Goal: Task Accomplishment & Management: Complete application form

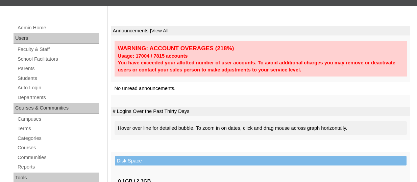
scroll to position [81, 0]
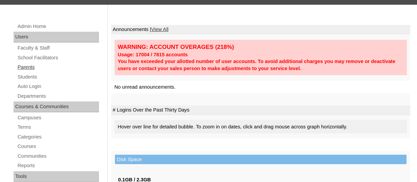
click at [24, 68] on link "Parents" at bounding box center [58, 67] width 82 height 8
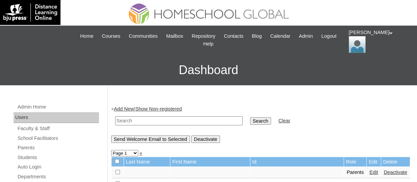
click at [132, 106] on link "Add New" at bounding box center [124, 108] width 20 height 5
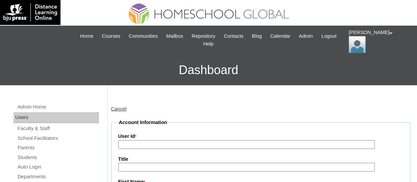
click at [143, 142] on input "User Id *" at bounding box center [246, 145] width 256 height 9
paste input "TOUCHPH2025-MHS0101956"
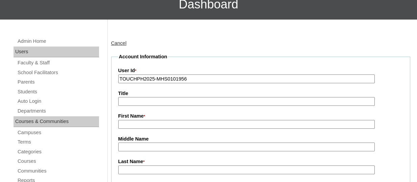
scroll to position [68, 0]
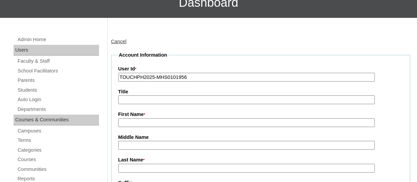
type input "TOUCHPH2025-MHS0101956"
click at [139, 125] on input "First Name *" at bounding box center [246, 123] width 256 height 9
paste input "Ian Dela Cruz"
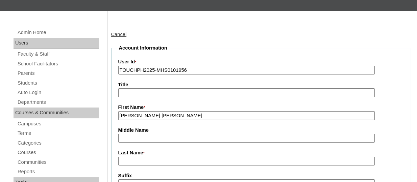
drag, startPoint x: 157, startPoint y: 115, endPoint x: 128, endPoint y: 116, distance: 28.7
click at [128, 116] on input "Ian Dela Cruz" at bounding box center [246, 115] width 256 height 9
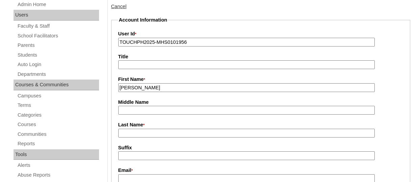
scroll to position [104, 0]
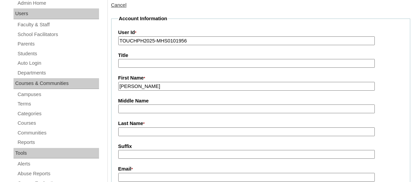
type input "Ian"
click at [130, 128] on input "Last Name *" at bounding box center [246, 132] width 256 height 9
paste input "Dela Cruz"
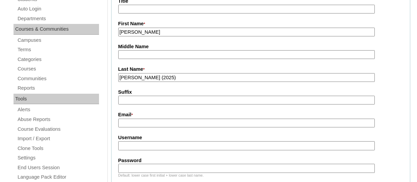
scroll to position [159, 0]
type input "Dela Cruz (2025)"
click at [130, 121] on input "Email *" at bounding box center [246, 123] width 256 height 9
paste input "intelcruz@gmail.com"
type input "intelcruz@gmail.com"
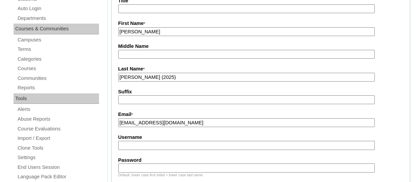
click at [153, 144] on input "Username" at bounding box center [246, 145] width 256 height 9
paste input "iandelacruzTQ325"
type input "iandelacruzTQ325"
click at [139, 168] on input "Password" at bounding box center [246, 168] width 256 height 9
paste input "HG123456p"
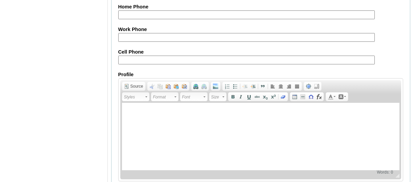
scroll to position [739, 0]
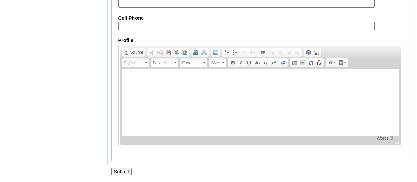
type input "HG123456p"
click at [120, 174] on input "Submit" at bounding box center [121, 171] width 21 height 7
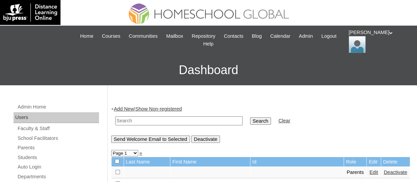
click at [32, 159] on link "Students" at bounding box center [58, 158] width 82 height 8
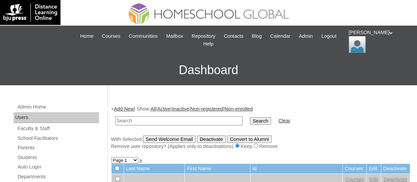
click at [127, 111] on link "Add New" at bounding box center [124, 108] width 20 height 5
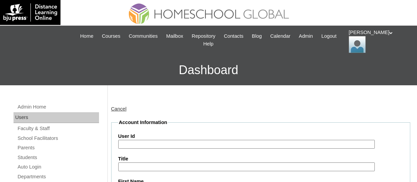
click at [142, 140] on input "User Id" at bounding box center [246, 144] width 256 height 9
paste input "TOUCHPH2025-MHS0101957"
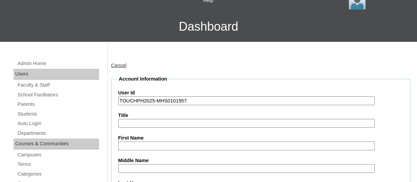
scroll to position [44, 0]
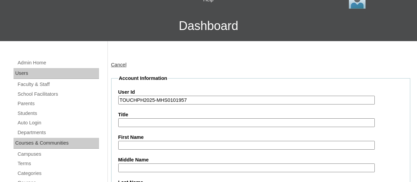
type input "TOUCHPH2025-MHS0101957"
click at [138, 144] on input "First Name" at bounding box center [246, 145] width 256 height 9
paste input "Ariana Megan Pardo Dela Cruz"
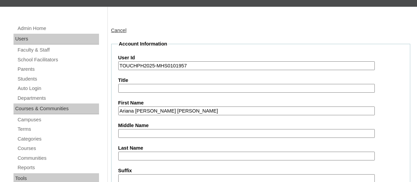
scroll to position [85, 0]
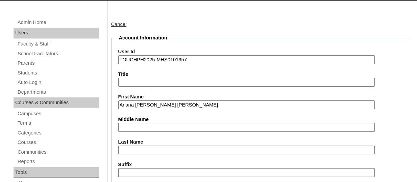
drag, startPoint x: 200, startPoint y: 104, endPoint x: 172, endPoint y: 103, distance: 27.4
click at [172, 103] on input "Ariana Megan Pardo Dela Cruz" at bounding box center [246, 105] width 256 height 9
type input "Ariana Megan Pardo"
click at [134, 147] on input "Last Name" at bounding box center [246, 150] width 256 height 9
paste input "[PERSON_NAME]"
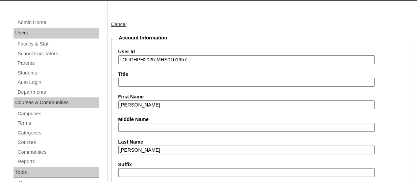
type input "[PERSON_NAME]"
drag, startPoint x: 173, startPoint y: 104, endPoint x: 154, endPoint y: 103, distance: 18.9
click at [154, 103] on input "Ariana Megan Pardo" at bounding box center [246, 105] width 256 height 9
type input "Ariana Megan"
click at [139, 125] on input "Middle Name" at bounding box center [246, 127] width 256 height 9
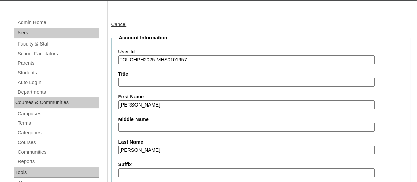
paste input "Pardo"
click at [121, 126] on input "Pardo" at bounding box center [246, 127] width 256 height 9
type input "Pardo"
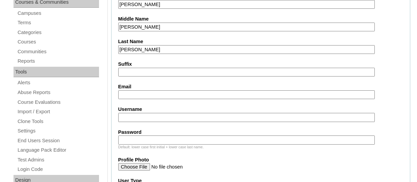
scroll to position [187, 0]
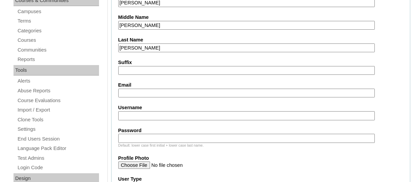
click at [127, 93] on input "Email" at bounding box center [246, 93] width 256 height 9
paste input "intelcruz@gmail.com"
type input "intelcruz@gmail.com"
click at [145, 113] on input "Username" at bounding box center [246, 115] width 256 height 9
paste input "arianamegadelacruzTQ325"
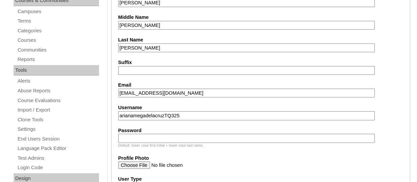
type input "arianamegadelacruzTQ325"
click at [174, 134] on input "Password" at bounding box center [246, 138] width 256 height 9
paste input "HG123456s"
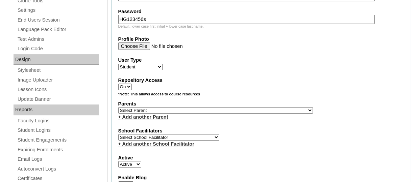
scroll to position [308, 0]
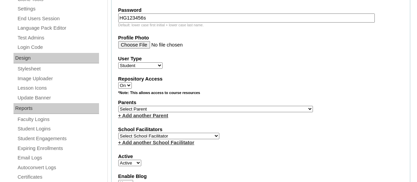
type input "HG123456s"
click at [195, 112] on select "Select Parent , , , , , , , , , , , , , , , , , , , , , , , , , , , , , , , , ,…" at bounding box center [215, 109] width 195 height 6
select select "44147"
click at [118, 107] on select "Select Parent , , , , , , , , , , , , , , , , , , , , , , , , , , , , , , , , ,…" at bounding box center [215, 109] width 195 height 6
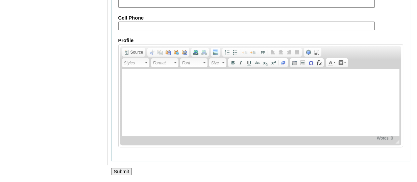
scroll to position [861, 0]
click at [123, 171] on input "Submit" at bounding box center [121, 171] width 21 height 7
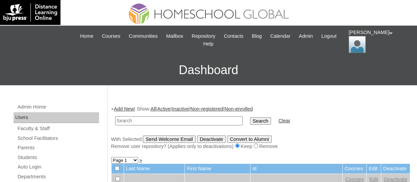
click at [129, 111] on link "Add New" at bounding box center [124, 108] width 20 height 5
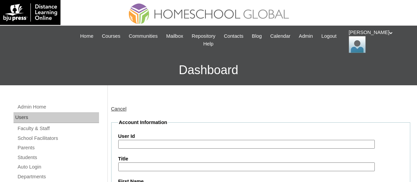
click at [138, 138] on label "User Id" at bounding box center [260, 136] width 285 height 7
click at [138, 140] on input "User Id" at bounding box center [246, 144] width 256 height 9
paste input "TOUCHPH2025-MHS0101958"
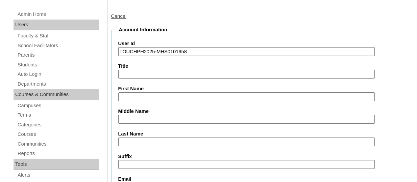
scroll to position [93, 0]
type input "TOUCHPH2025-MHS0101958"
click at [128, 91] on label "First Name" at bounding box center [260, 88] width 285 height 7
click at [128, 92] on input "First Name" at bounding box center [246, 96] width 256 height 9
click at [129, 92] on input "First Name" at bounding box center [246, 96] width 256 height 9
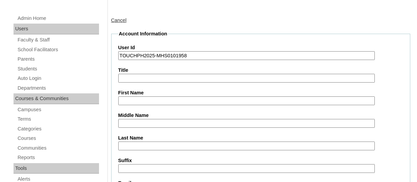
scroll to position [105, 0]
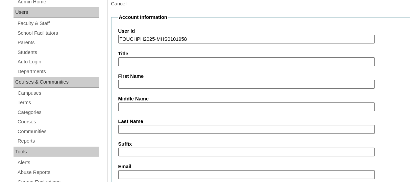
paste input "Isaac Travis Pardo Dela Cruz"
drag, startPoint x: 178, startPoint y: 83, endPoint x: 165, endPoint y: 85, distance: 12.7
click at [165, 85] on input "Isaac Travis Pardo Dela Cruz" at bounding box center [246, 84] width 256 height 9
type input "Isaac Travis Pardo"
click at [132, 128] on input "Last Name" at bounding box center [246, 129] width 256 height 9
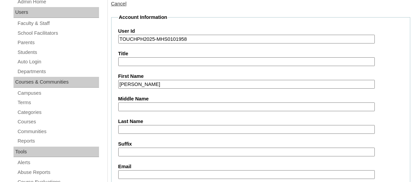
paste input "ela Cruz"
click at [119, 128] on input "ela Cruz" at bounding box center [246, 129] width 256 height 9
type input "[PERSON_NAME]"
drag, startPoint x: 168, startPoint y: 85, endPoint x: 149, endPoint y: 84, distance: 19.3
click at [149, 84] on input "Isaac Travis Pardo" at bounding box center [246, 84] width 256 height 9
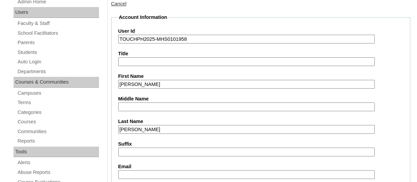
type input "Isaac Travis"
click at [132, 104] on input "Middle Name" at bounding box center [246, 107] width 256 height 9
paste input "Pardo"
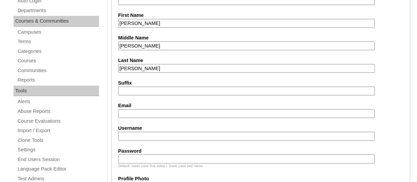
scroll to position [168, 0]
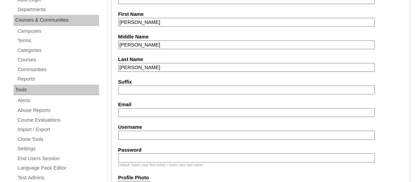
type input "Pardo"
click at [130, 109] on input "Email" at bounding box center [246, 112] width 256 height 9
paste input "intelcruz@gmail.com"
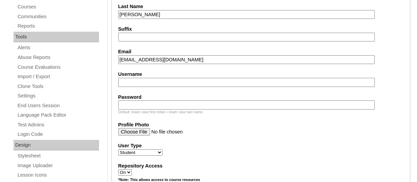
scroll to position [229, 0]
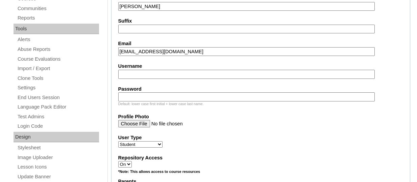
type input "intelcruz@gmail.com"
click at [168, 76] on input "Username" at bounding box center [246, 74] width 256 height 9
paste input "isaactravisdelacruzTQ325"
type input "isaactravisdelacruzTQ325"
click at [146, 95] on input "Password" at bounding box center [246, 97] width 256 height 9
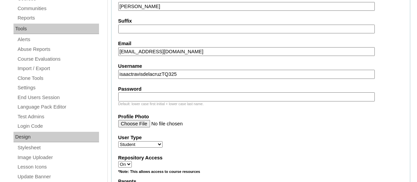
paste input "HG123456s"
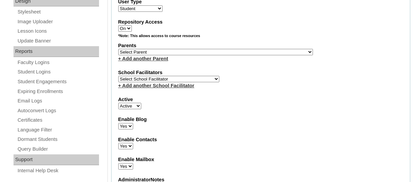
scroll to position [367, 0]
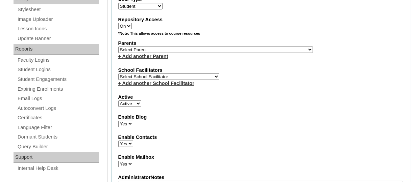
type input "HG123456s"
click at [160, 50] on select "Select Parent , , , , , , , , , , , , , , , , , , , , , , , , , , , , , , , , ,…" at bounding box center [215, 50] width 195 height 6
select select "44147"
click at [118, 48] on select "Select Parent , , , , , , , , , , , , , , , , , , , , , , , , , , , , , , , , ,…" at bounding box center [215, 50] width 195 height 6
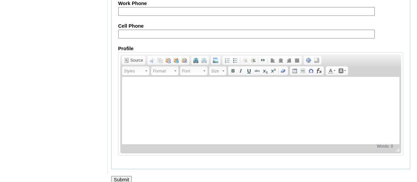
scroll to position [861, 0]
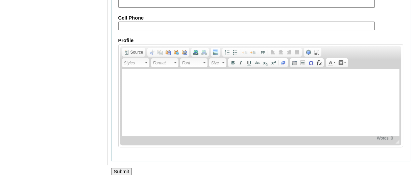
click at [122, 171] on input "Submit" at bounding box center [121, 171] width 21 height 7
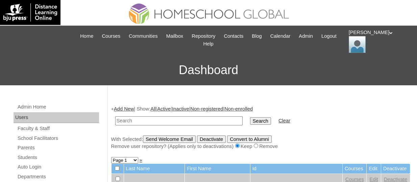
paste input "TOUCHPH2025-MHS0101957"
type input "TOUCHPH2025-MHS0101957"
click at [250, 118] on input "Search" at bounding box center [260, 121] width 21 height 7
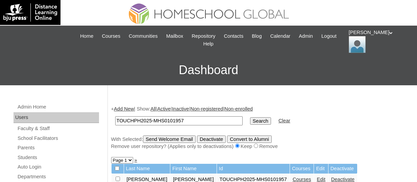
scroll to position [45, 0]
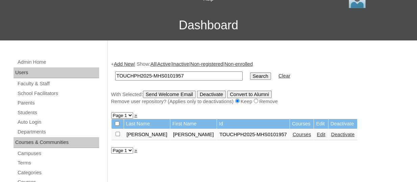
click at [293, 135] on link "Courses" at bounding box center [302, 134] width 19 height 5
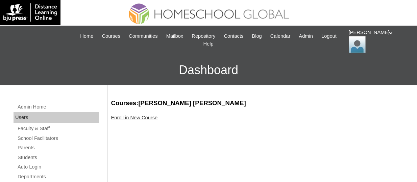
click at [149, 116] on link "Enroll in New Course" at bounding box center [134, 117] width 47 height 5
click at [143, 118] on link "Enroll in New Course" at bounding box center [134, 117] width 47 height 5
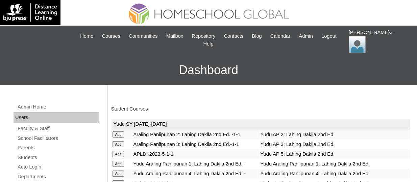
click at [137, 111] on link "Student Courses" at bounding box center [129, 108] width 37 height 5
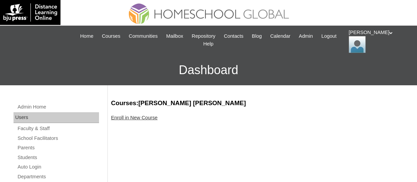
click at [144, 120] on link "Enroll in New Course" at bounding box center [134, 117] width 47 height 5
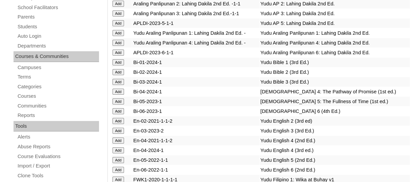
scroll to position [1980, 0]
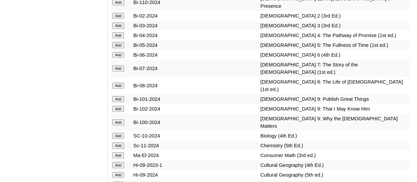
click at [119, 19] on input "Add" at bounding box center [118, 16] width 12 height 6
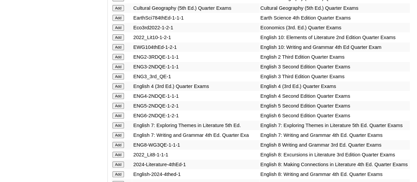
scroll to position [2195, 0]
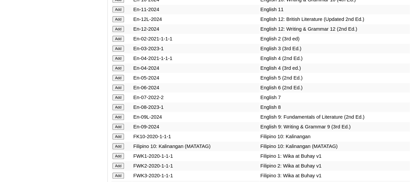
click at [117, 42] on input "Add" at bounding box center [118, 39] width 12 height 6
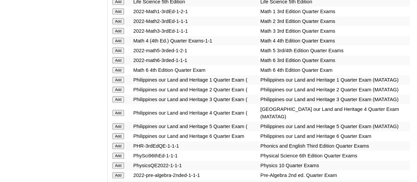
scroll to position [2702, 0]
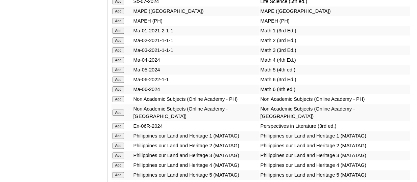
click at [121, 44] on input "Add" at bounding box center [118, 40] width 12 height 6
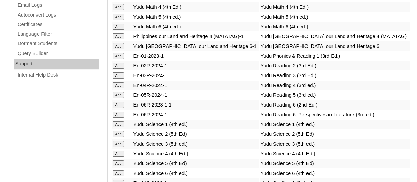
scroll to position [2950, 0]
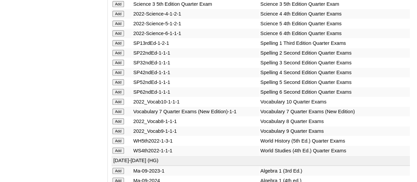
scroll to position [3009, 0]
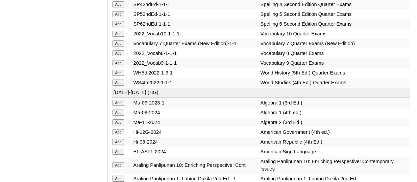
scroll to position [3106, 0]
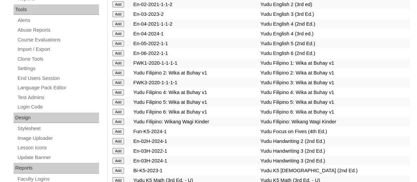
scroll to position [2488, 0]
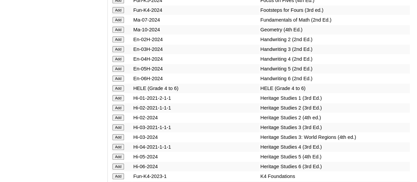
click at [122, 43] on input "Add" at bounding box center [118, 39] width 12 height 6
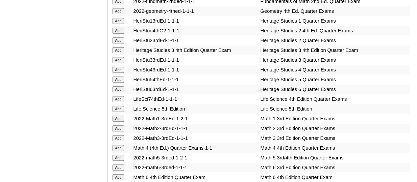
scroll to position [2556, 0]
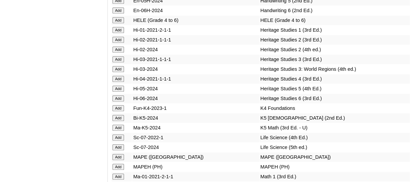
click at [118, 53] on input "Add" at bounding box center [118, 50] width 12 height 6
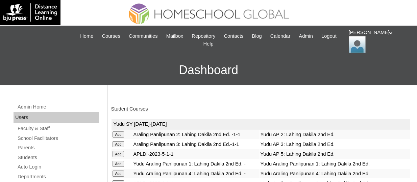
click at [139, 108] on link "Student Courses" at bounding box center [129, 108] width 37 height 5
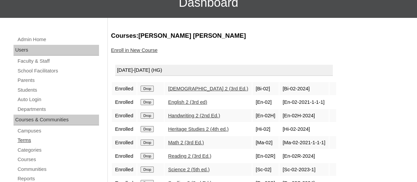
scroll to position [65, 0]
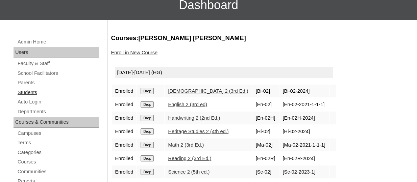
click at [27, 92] on link "Students" at bounding box center [58, 93] width 82 height 8
click at [34, 91] on link "Students" at bounding box center [58, 93] width 82 height 8
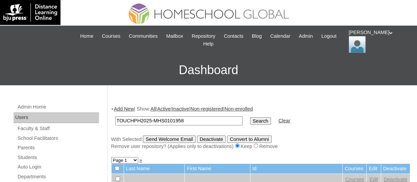
type input "TOUCHPH2025-MHS0101958"
click at [250, 118] on input "Search" at bounding box center [260, 121] width 21 height 7
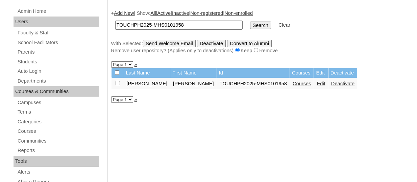
scroll to position [96, 0]
click at [293, 83] on link "Courses" at bounding box center [302, 83] width 19 height 5
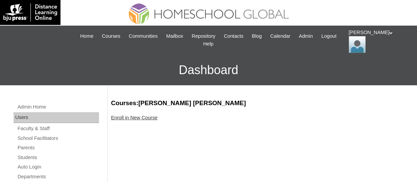
click at [148, 115] on link "Enroll in New Course" at bounding box center [134, 117] width 47 height 5
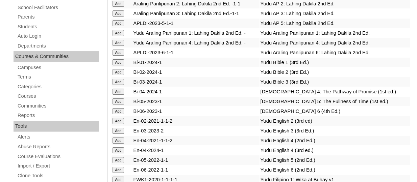
scroll to position [1989, 0]
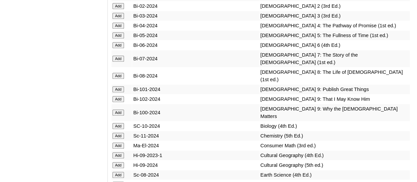
click at [124, 19] on input "Add" at bounding box center [118, 16] width 12 height 6
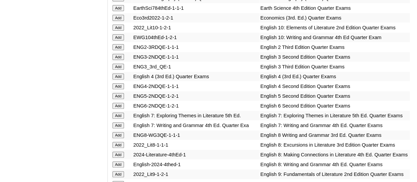
scroll to position [2204, 0]
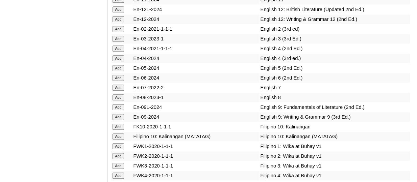
click at [121, 42] on input "Add" at bounding box center [118, 39] width 12 height 6
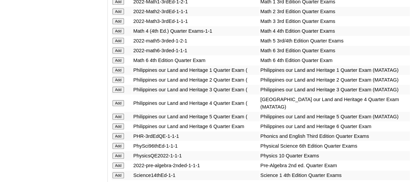
scroll to position [2712, 0]
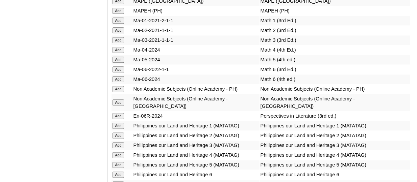
click at [121, 43] on input "Add" at bounding box center [118, 40] width 12 height 6
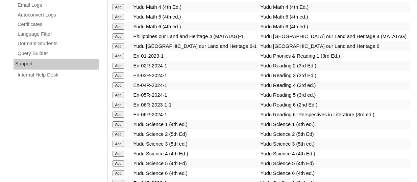
scroll to position [2960, 0]
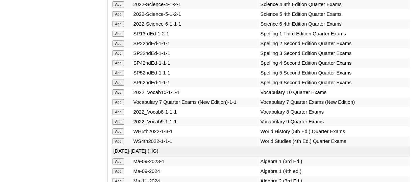
scroll to position [3018, 0]
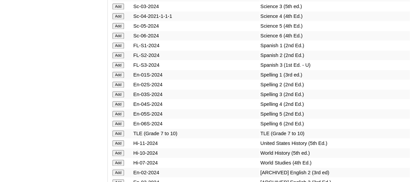
click at [123, 9] on input "Add" at bounding box center [118, 6] width 12 height 6
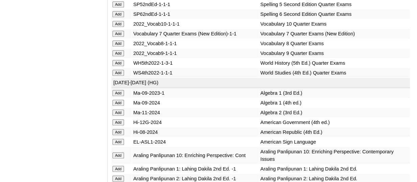
scroll to position [3116, 0]
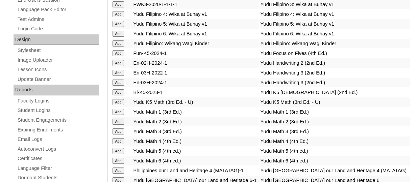
scroll to position [2497, 0]
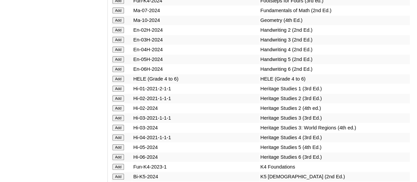
click at [120, 43] on input "Add" at bounding box center [118, 40] width 12 height 6
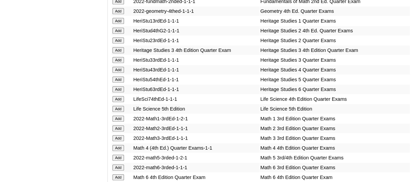
scroll to position [2576, 0]
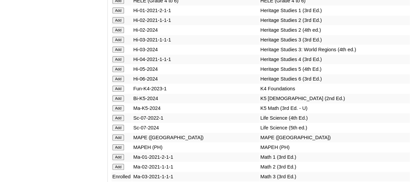
click at [119, 43] on input "Add" at bounding box center [118, 40] width 12 height 6
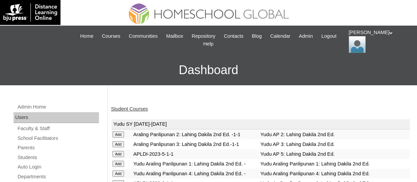
click at [131, 109] on link "Student Courses" at bounding box center [129, 108] width 37 height 5
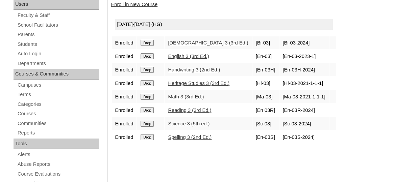
scroll to position [90, 0]
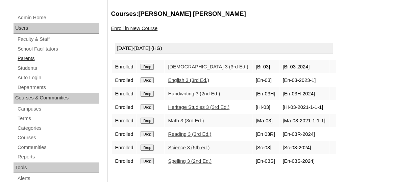
click at [26, 59] on link "Parents" at bounding box center [58, 58] width 82 height 8
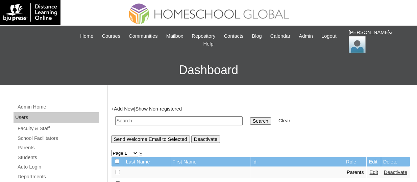
click at [126, 108] on link "Add New" at bounding box center [124, 108] width 20 height 5
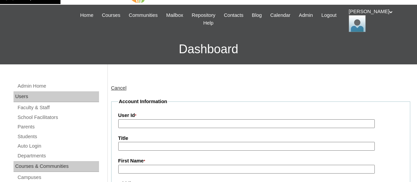
scroll to position [30, 0]
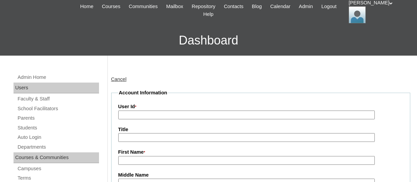
click at [135, 116] on input "User Id *" at bounding box center [246, 115] width 256 height 9
paste input "TOUCHPH2025-MHS0101950"
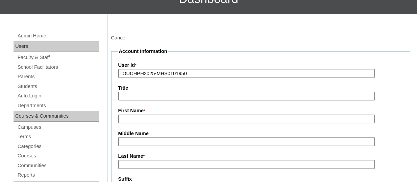
scroll to position [72, 0]
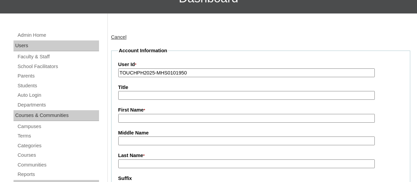
type input "TOUCHPH2025-MHS0101950"
click at [128, 119] on input "First Name *" at bounding box center [246, 118] width 256 height 9
paste input "Jennielyn Ramos"
drag, startPoint x: 165, startPoint y: 121, endPoint x: 143, endPoint y: 121, distance: 22.3
click at [143, 121] on input "Jennielyn Ramos" at bounding box center [246, 118] width 256 height 9
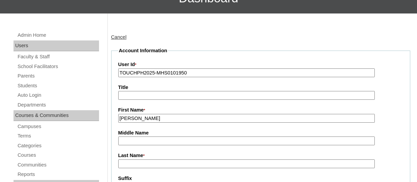
type input "Jennielyn"
paste input "Ramos"
click at [131, 164] on input "Last Name *" at bounding box center [246, 164] width 256 height 9
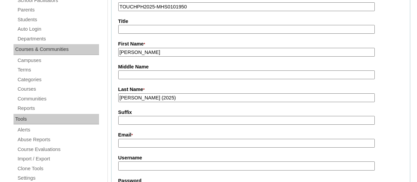
scroll to position [139, 0]
type input "Ramos (2025)"
click at [131, 147] on input "Email *" at bounding box center [246, 143] width 256 height 9
paste input "[EMAIL_ADDRESS][DOMAIN_NAME]"
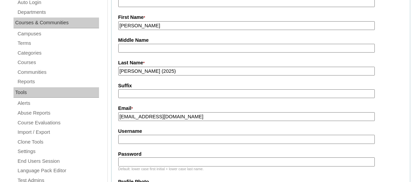
scroll to position [165, 0]
type input "[EMAIL_ADDRESS][DOMAIN_NAME]"
click at [150, 135] on input "Username" at bounding box center [246, 139] width 256 height 9
click at [211, 142] on input "Username" at bounding box center [246, 139] width 256 height 9
paste input "jennielynramosTQ325"
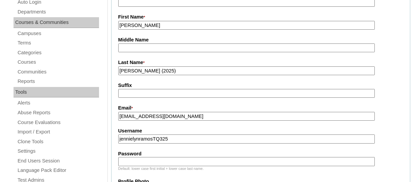
type input "jennielynramosTQ325"
click at [183, 163] on input "Password" at bounding box center [246, 161] width 256 height 9
paste input "HG123456p"
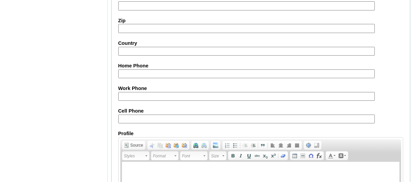
scroll to position [739, 0]
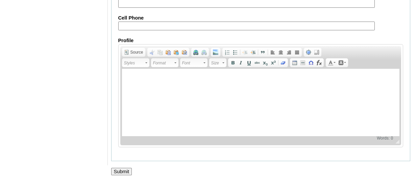
type input "HG123456p"
click at [122, 168] on input "Submit" at bounding box center [121, 171] width 21 height 7
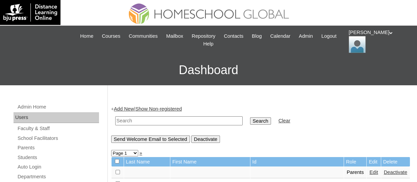
click at [29, 156] on link "Students" at bounding box center [58, 158] width 82 height 8
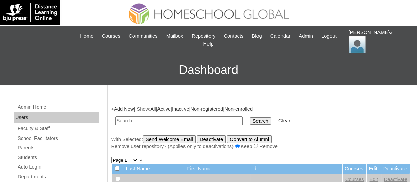
click at [123, 110] on link "Add New" at bounding box center [124, 108] width 20 height 5
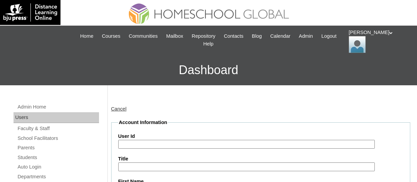
click at [136, 142] on input "User Id" at bounding box center [246, 144] width 256 height 9
paste input "TOUCHPH2025-MHS0101951"
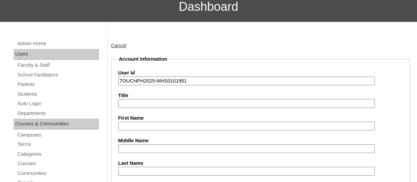
scroll to position [64, 0]
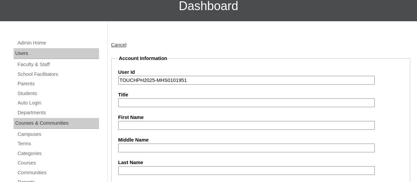
type input "TOUCHPH2025-MHS0101951"
click at [141, 128] on input "First Name" at bounding box center [246, 125] width 256 height 9
paste input "Zion Aiden Camacho RAMOS"
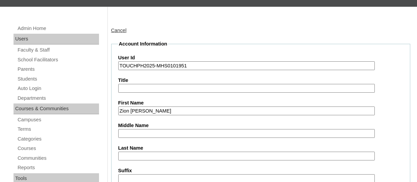
scroll to position [81, 0]
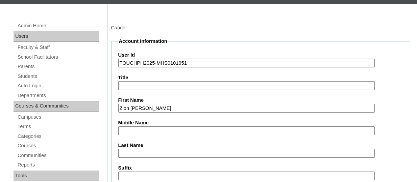
drag, startPoint x: 193, startPoint y: 110, endPoint x: 173, endPoint y: 110, distance: 19.6
click at [173, 110] on input "Zion Aiden Camacho RAMOS" at bounding box center [246, 108] width 256 height 9
type input "Zion Aiden Camacho"
click at [131, 157] on input "Last Name" at bounding box center [246, 153] width 256 height 9
paste input "RAMOS"
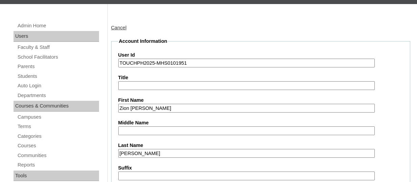
type input "RAMOS"
drag, startPoint x: 172, startPoint y: 105, endPoint x: 146, endPoint y: 106, distance: 26.0
click at [146, 106] on input "Zion Aiden Camacho" at bounding box center [246, 108] width 256 height 9
type input "Zion Aiden"
click at [132, 132] on input "Middle Name" at bounding box center [246, 131] width 256 height 9
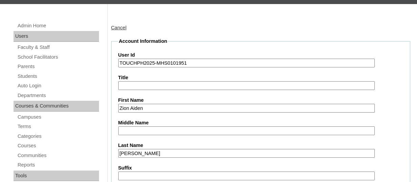
paste input "Camacho"
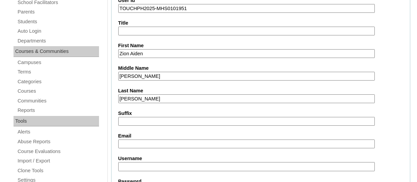
scroll to position [137, 0]
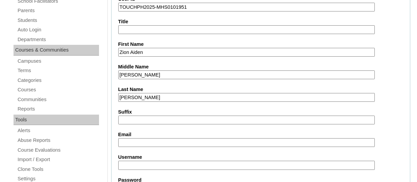
type input "Camacho"
click at [129, 141] on input "Email" at bounding box center [246, 143] width 256 height 9
paste input "jennielynramos@gmail.com"
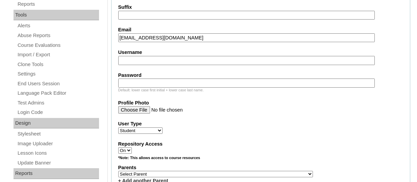
scroll to position [247, 0]
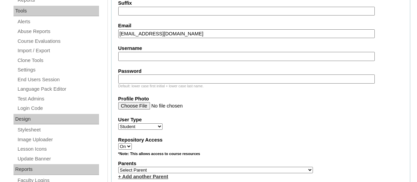
type input "jennielynramos@gmail.com"
click at [130, 58] on input "Username" at bounding box center [246, 56] width 256 height 9
paste input "zionaidenramosTQ325"
type input "zionaidenramosTQ325"
click at [146, 79] on input "Password" at bounding box center [246, 79] width 256 height 9
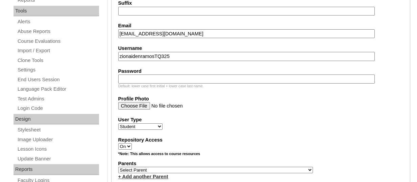
paste input "HG123456s"
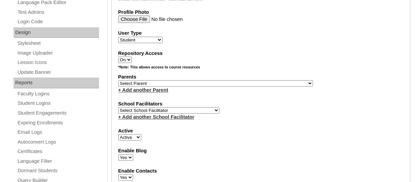
scroll to position [333, 0]
type input "HG123456s"
click at [173, 86] on select "Select Parent , , , , , , , , , , , , , , , , , , , , , , , , , , , , , , , , ,…" at bounding box center [215, 84] width 195 height 6
click at [161, 86] on select "Select Parent , , , , , , , , , , , , , , , , , , , , , , , , , , , , , , , , ,…" at bounding box center [215, 84] width 195 height 6
select select "44152"
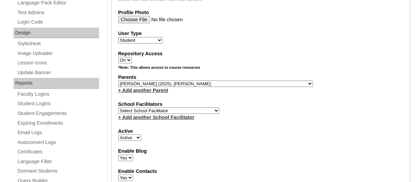
click at [118, 82] on select "Select Parent , , , , , , , , , , , , , , , , , , , , , , , , , , , , , , , , ,…" at bounding box center [215, 84] width 195 height 6
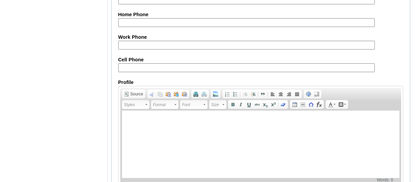
scroll to position [861, 0]
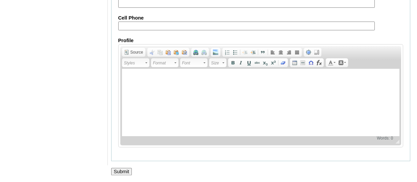
click at [123, 171] on input "Submit" at bounding box center [121, 171] width 21 height 7
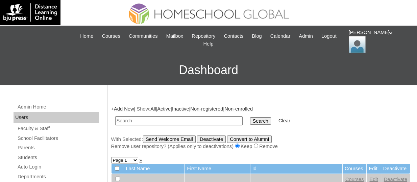
paste input "TOUCHPH2025-MHS0101951"
type input "TOUCHPH2025-MHS0101951"
click at [250, 118] on input "Search" at bounding box center [260, 121] width 21 height 7
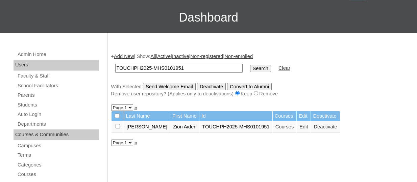
scroll to position [52, 0]
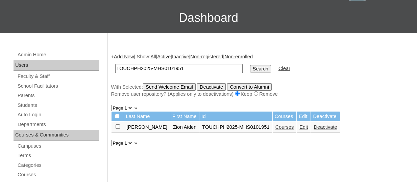
click at [275, 128] on link "Courses" at bounding box center [284, 127] width 19 height 5
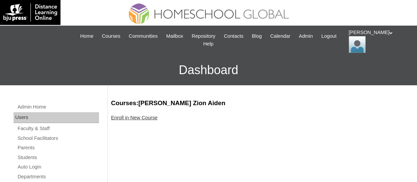
click at [129, 119] on link "Enroll in New Course" at bounding box center [134, 117] width 47 height 5
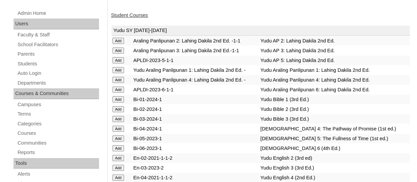
scroll to position [2019, 0]
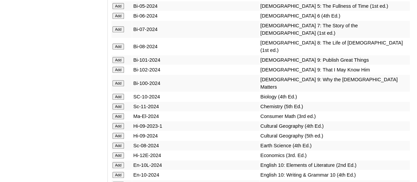
click at [120, 19] on input "Add" at bounding box center [118, 16] width 12 height 6
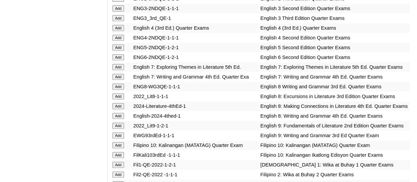
scroll to position [2244, 0]
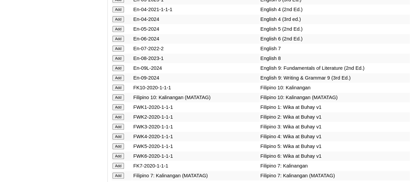
click at [118, 42] on input "Add" at bounding box center [118, 39] width 12 height 6
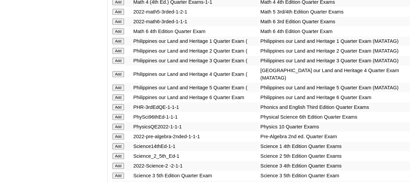
scroll to position [2742, 0]
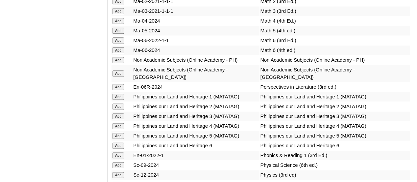
click at [123, 53] on input "Add" at bounding box center [118, 50] width 12 height 6
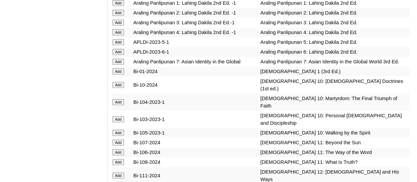
scroll to position [2796, 0]
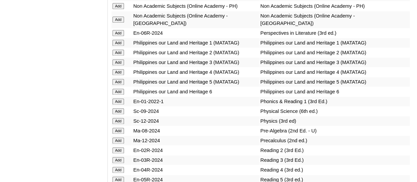
click at [115, 36] on input "Add" at bounding box center [118, 33] width 12 height 6
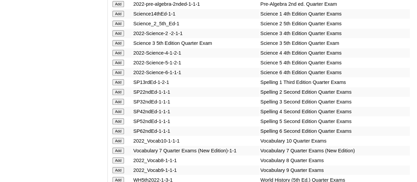
scroll to position [3057, 0]
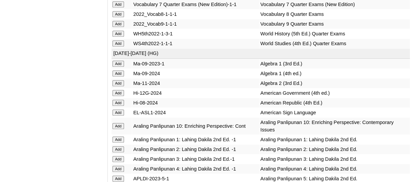
scroll to position [3146, 0]
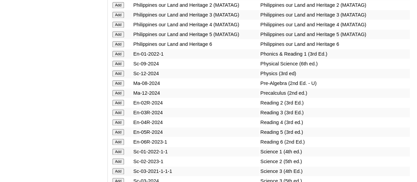
scroll to position [2846, 0]
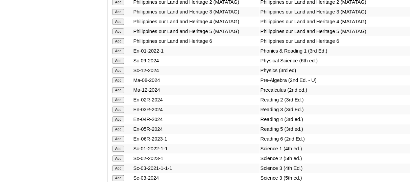
click at [122, 44] on input "Add" at bounding box center [118, 41] width 12 height 6
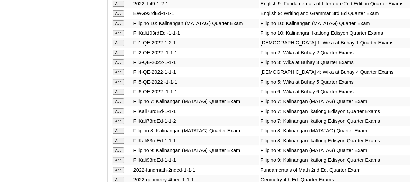
scroll to position [2312, 0]
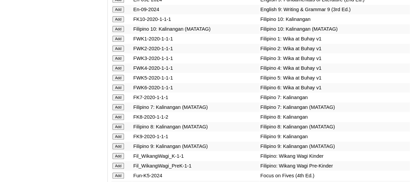
click at [120, 91] on input "Add" at bounding box center [118, 88] width 12 height 6
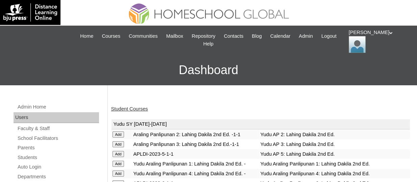
click at [141, 106] on div "Student Courses" at bounding box center [260, 109] width 299 height 7
click at [135, 109] on link "Student Courses" at bounding box center [129, 108] width 37 height 5
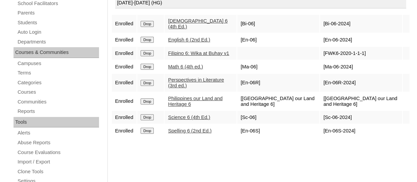
scroll to position [136, 0]
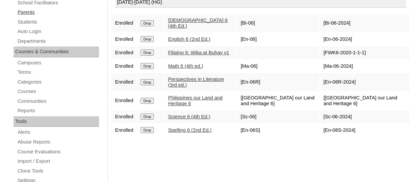
click at [27, 14] on link "Parents" at bounding box center [58, 12] width 82 height 8
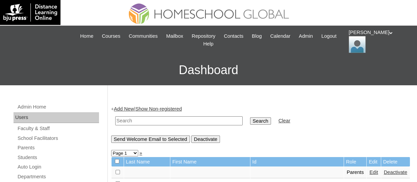
click at [128, 109] on link "Add New" at bounding box center [124, 108] width 20 height 5
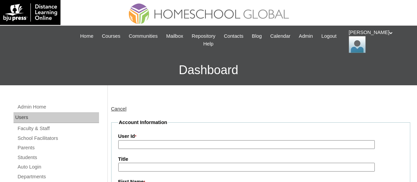
click at [201, 146] on input "User Id *" at bounding box center [246, 145] width 256 height 9
click at [161, 142] on input "User Id *" at bounding box center [246, 145] width 256 height 9
paste input "TOUCHPH2025-MHS0101952"
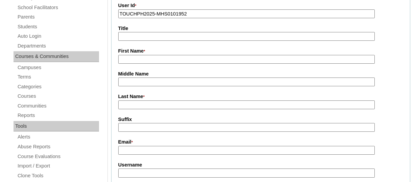
scroll to position [131, 0]
type input "TOUCHPH2025-MHS0101952"
click at [138, 59] on input "First Name *" at bounding box center [246, 59] width 256 height 9
paste input "Debbie Ruth Bautista"
drag, startPoint x: 174, startPoint y: 60, endPoint x: 149, endPoint y: 54, distance: 25.2
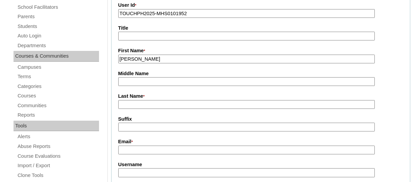
click at [149, 55] on input "Debbie Ruth Bautista" at bounding box center [246, 59] width 256 height 9
type input "Debbie Ruth"
click at [134, 102] on input "Last Name *" at bounding box center [246, 104] width 256 height 9
paste input "Bautista"
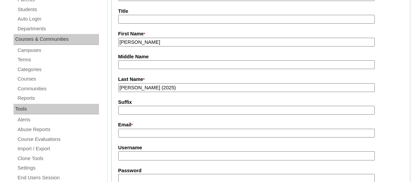
scroll to position [150, 0]
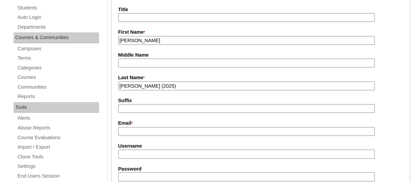
type input "Bautista (2025)"
click at [125, 131] on input "Email *" at bounding box center [246, 131] width 256 height 9
paste input "debbiebautista888@gmail.com"
type input "debbiebautista888@gmail.com"
click at [132, 158] on input "Username" at bounding box center [246, 154] width 256 height 9
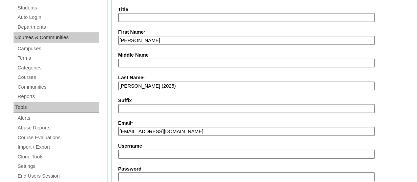
paste input "debbieruthbautistaTQ325"
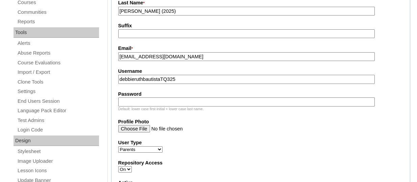
scroll to position [226, 0]
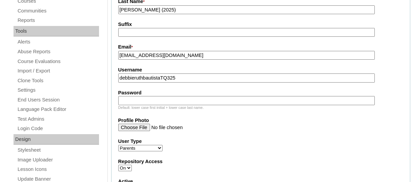
type input "debbieruthbautistaTQ325"
click at [151, 101] on input "Password" at bounding box center [246, 100] width 256 height 9
paste input "HG123456p"
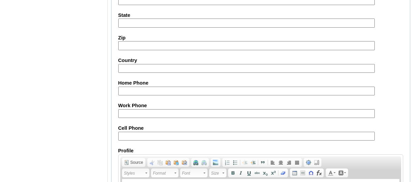
scroll to position [739, 0]
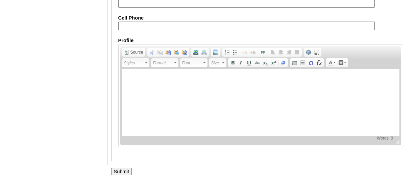
type input "HG123456p"
click at [117, 169] on input "Submit" at bounding box center [121, 171] width 21 height 7
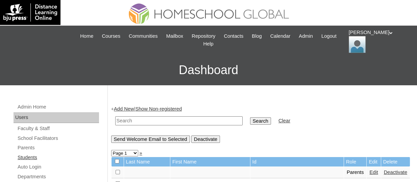
click at [28, 156] on link "Students" at bounding box center [58, 158] width 82 height 8
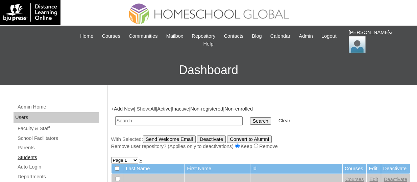
click at [24, 160] on link "Students" at bounding box center [58, 158] width 82 height 8
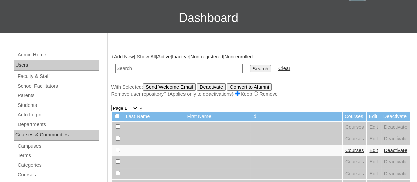
paste input "TOUCHPH2025-MHS0101953"
type input "TOUCHPH2025-MHS0101953"
click at [250, 65] on input "Search" at bounding box center [260, 68] width 21 height 7
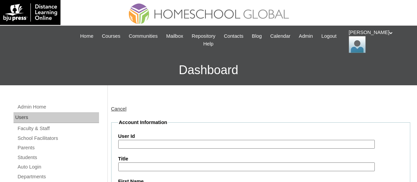
click at [150, 143] on input "User Id" at bounding box center [246, 144] width 256 height 9
paste input "TOUCHPH2025-MHS0101953"
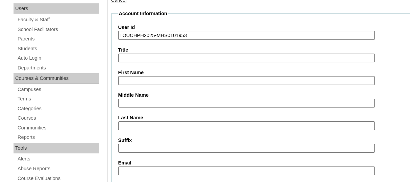
scroll to position [112, 0]
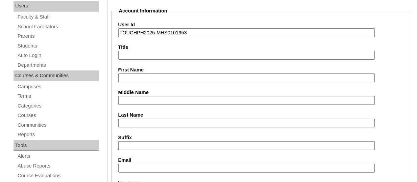
type input "TOUCHPH2025-MHS0101953"
click at [125, 75] on input "First Name" at bounding box center [246, 78] width 256 height 9
paste input "Beau Sebastian Planca BAUTISTA"
click at [176, 77] on input "Beau Sebastian Planca BAUTISTA" at bounding box center [246, 78] width 256 height 9
click at [204, 78] on input "Beau Sebastian Planca BAUTISTA" at bounding box center [246, 78] width 256 height 9
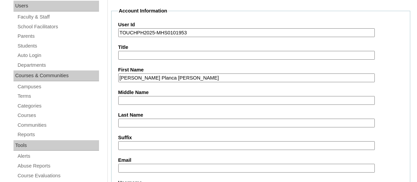
drag, startPoint x: 204, startPoint y: 78, endPoint x: 176, endPoint y: 77, distance: 27.7
click at [176, 77] on input "Beau Sebastian Planca BAUTISTA" at bounding box center [246, 78] width 256 height 9
type input "Beau Sebastian Planca"
click at [135, 122] on input "Last Name" at bounding box center [246, 123] width 256 height 9
paste input "BAUTISTA"
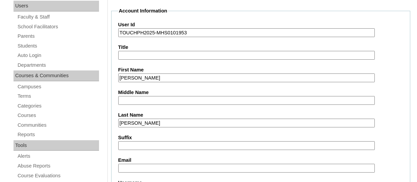
type input "BAUTISTA"
click at [184, 78] on input "Beau Sebastian Planca" at bounding box center [246, 78] width 256 height 9
type input "Beau Sebastian"
click at [147, 100] on input "Middle Name" at bounding box center [246, 100] width 256 height 9
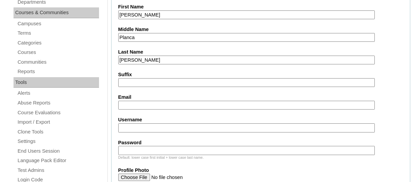
scroll to position [175, 0]
type input "Planca"
click at [128, 105] on input "Email" at bounding box center [246, 105] width 256 height 9
paste input "beausebastianbautistaTQ325"
type input "beausebastianbautistaTQ325"
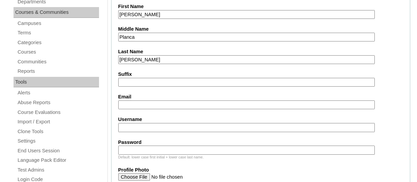
click at [146, 127] on input "Username" at bounding box center [246, 127] width 256 height 9
paste input "beausebastianbautistaTQ325"
type input "beausebastianbautistaTQ325"
click at [141, 103] on input "Email" at bounding box center [246, 105] width 256 height 9
paste input "debbiebautista888@gmail.com"
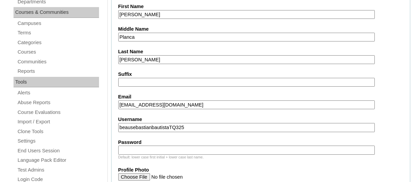
type input "debbiebautista888@gmail.com"
click at [120, 147] on input "Password" at bounding box center [246, 150] width 256 height 9
paste input "HG123456s"
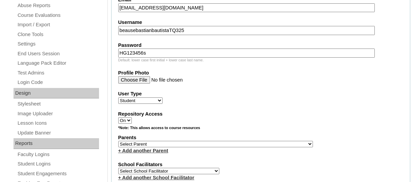
scroll to position [298, 0]
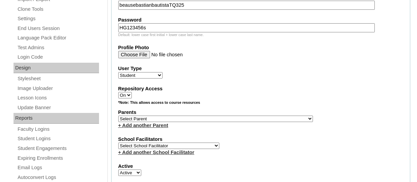
type input "HG123456s"
click at [157, 121] on select "Select Parent , , , , , , , , , , , , , , , , , , , , , , , , , , , , , , , , ,…" at bounding box center [215, 119] width 195 height 6
click at [170, 120] on select "Select Parent , , , , , , , , , , , , , , , , , , , , , , , , , , , , , , , , ,…" at bounding box center [215, 119] width 195 height 6
click at [118, 117] on select "Select Parent , , , , , , , , , , , , , , , , , , , , , , , , , , , , , , , , ,…" at bounding box center [215, 119] width 195 height 6
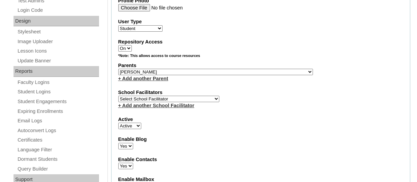
scroll to position [325, 0]
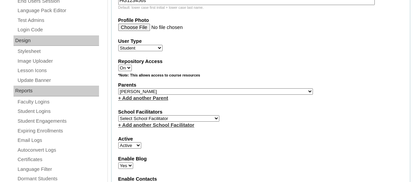
click at [149, 91] on select "Select Parent , , , , , , , , , , , , , , , , , , , , , , , , , , , , , , , , ,…" at bounding box center [215, 92] width 195 height 6
select select "44154"
click at [118, 90] on select "Select Parent , , , , , , , , , , , , , , , , , , , , , , , , , , , , , , , , ,…" at bounding box center [215, 92] width 195 height 6
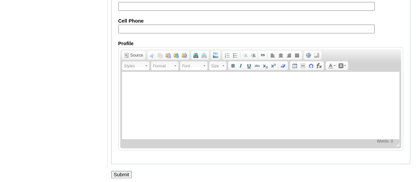
scroll to position [861, 0]
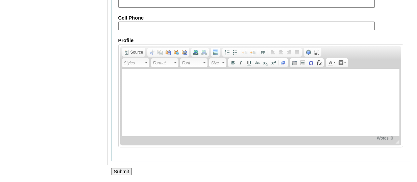
click at [120, 172] on input "Submit" at bounding box center [121, 171] width 21 height 7
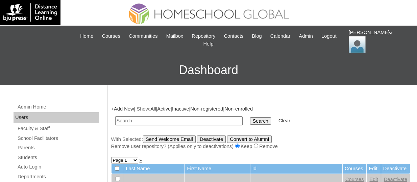
click at [120, 172] on td at bounding box center [117, 169] width 12 height 10
click at [132, 122] on input "text" at bounding box center [178, 121] width 127 height 9
paste input "TOUCHPH2025-MHS0101953"
type input "TOUCHPH2025-MHS0101953"
click at [250, 118] on input "Search" at bounding box center [260, 121] width 21 height 7
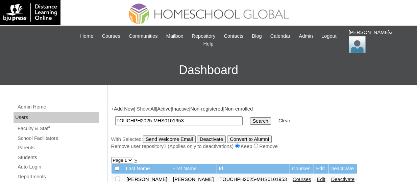
scroll to position [60, 0]
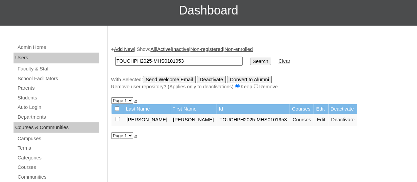
click at [293, 122] on link "Courses" at bounding box center [302, 119] width 19 height 5
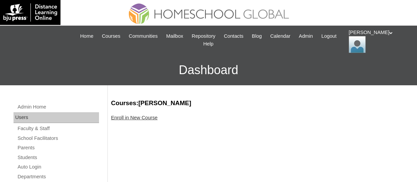
click at [144, 118] on link "Enroll in New Course" at bounding box center [134, 117] width 47 height 5
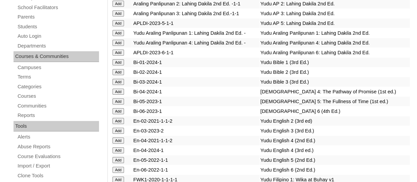
scroll to position [2019, 0]
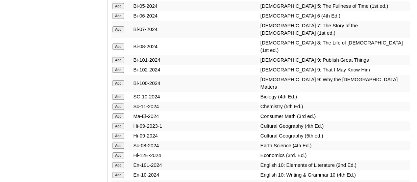
click at [123, 19] on input "Add" at bounding box center [118, 16] width 12 height 6
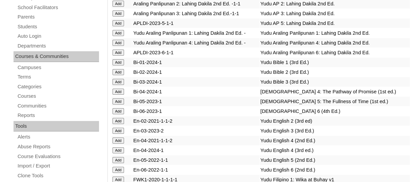
scroll to position [1989, 0]
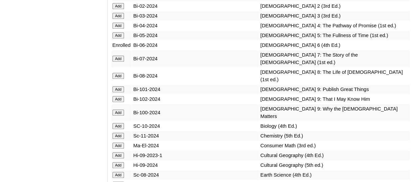
click at [121, 19] on input "Add" at bounding box center [118, 16] width 12 height 6
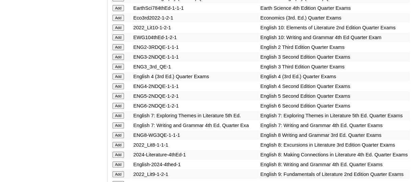
scroll to position [2204, 0]
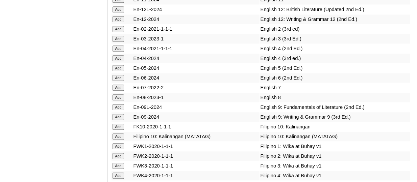
click at [118, 42] on input "Add" at bounding box center [118, 39] width 12 height 6
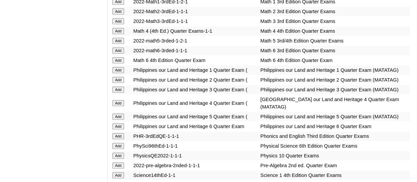
scroll to position [2712, 0]
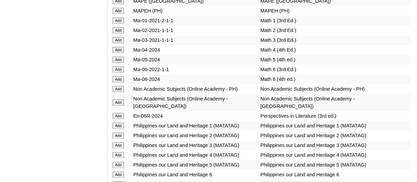
click at [121, 43] on input "Add" at bounding box center [118, 40] width 12 height 6
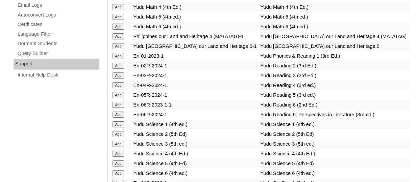
scroll to position [2960, 0]
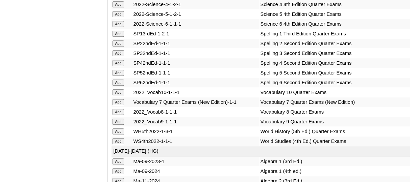
scroll to position [3018, 0]
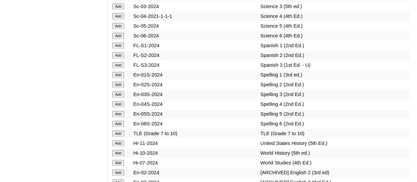
click at [121, 9] on input "Add" at bounding box center [118, 6] width 12 height 6
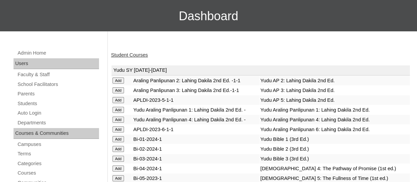
scroll to position [54, 0]
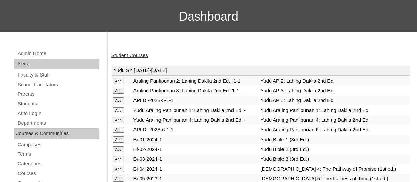
click at [140, 56] on link "Student Courses" at bounding box center [129, 55] width 37 height 5
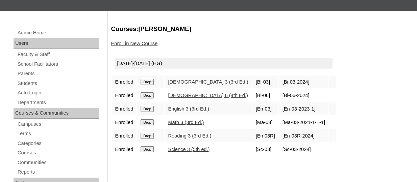
scroll to position [77, 0]
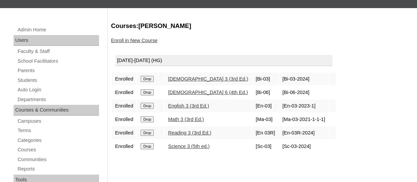
click at [152, 94] on input "Drop" at bounding box center [147, 93] width 13 height 6
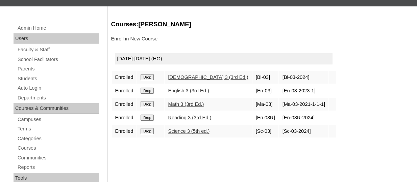
scroll to position [85, 0]
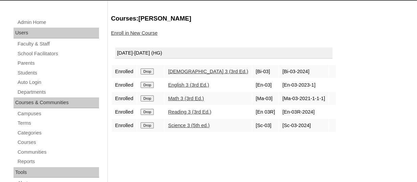
click at [144, 35] on link "Enroll in New Course" at bounding box center [134, 32] width 47 height 5
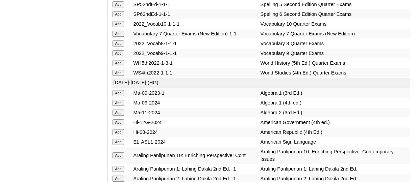
scroll to position [3116, 0]
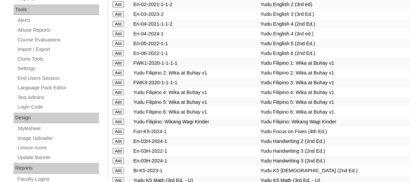
scroll to position [346, 0]
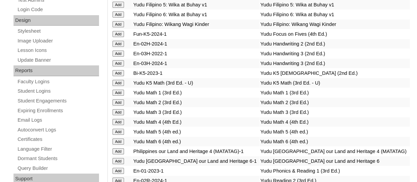
click at [122, 67] on input "Add" at bounding box center [118, 63] width 12 height 6
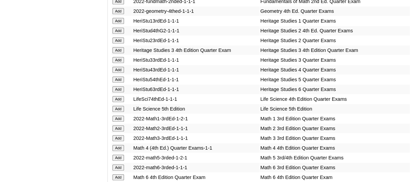
scroll to position [2576, 0]
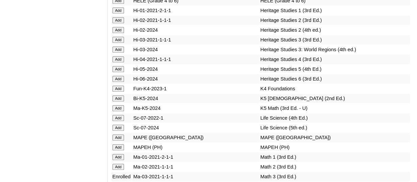
click at [122, 43] on input "Add" at bounding box center [118, 40] width 12 height 6
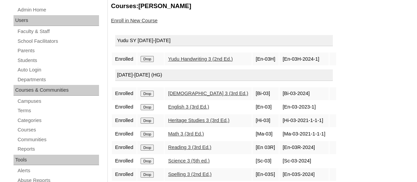
scroll to position [98, 0]
click at [146, 57] on input "Drop" at bounding box center [147, 59] width 13 height 6
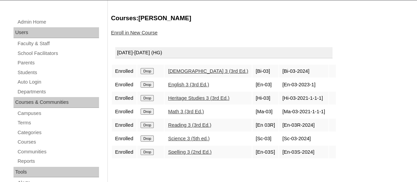
scroll to position [86, 0]
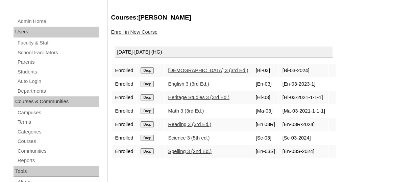
click at [130, 30] on link "Enroll in New Course" at bounding box center [134, 31] width 47 height 5
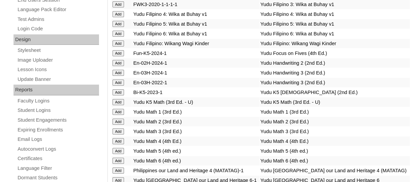
scroll to position [2497, 0]
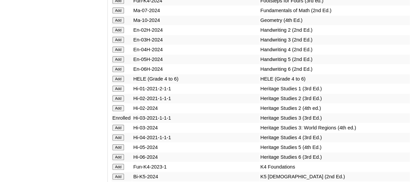
click at [121, 43] on input "Add" at bounding box center [118, 40] width 12 height 6
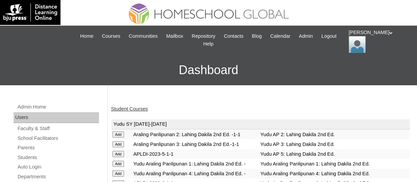
click at [145, 110] on link "Student Courses" at bounding box center [129, 108] width 37 height 5
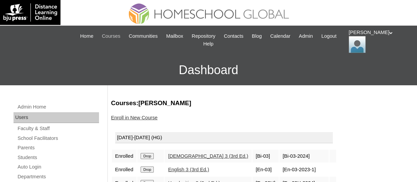
click at [116, 36] on span "Courses" at bounding box center [111, 36] width 19 height 8
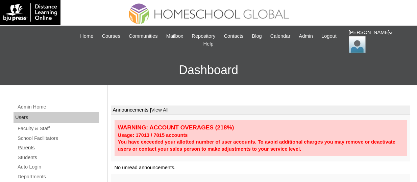
click at [30, 147] on link "Parents" at bounding box center [58, 148] width 82 height 8
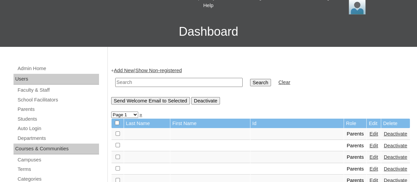
scroll to position [40, 0]
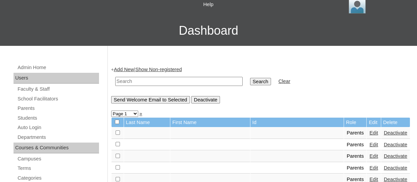
click at [130, 71] on link "Add New" at bounding box center [124, 69] width 20 height 5
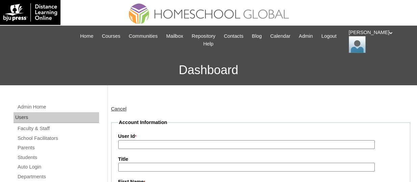
click at [142, 149] on input "User Id *" at bounding box center [246, 145] width 256 height 9
paste input "TOUCHPH2025-MHS0101954"
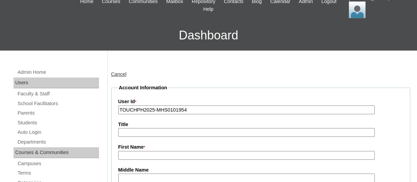
scroll to position [37, 0]
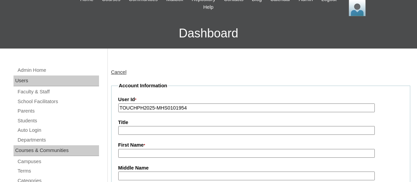
type input "TOUCHPH2025-MHS0101954"
paste input "[PERSON_NAME]"
type input "m"
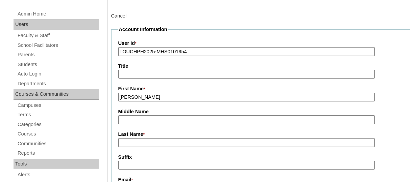
scroll to position [94, 0]
type input "[PERSON_NAME]"
click at [133, 136] on label "Last Name *" at bounding box center [260, 134] width 285 height 7
click at [133, 138] on input "Last Name *" at bounding box center [246, 142] width 256 height 9
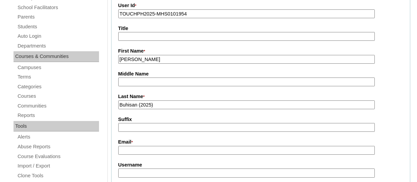
scroll to position [131, 0]
type input "Buhisan (2025)"
click at [127, 149] on input "Email *" at bounding box center [246, 150] width 256 height 9
paste input "[EMAIL_ADDRESS][DOMAIN_NAME]"
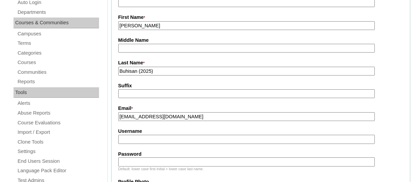
scroll to position [165, 0]
type input "[EMAIL_ADDRESS][DOMAIN_NAME]"
click at [130, 136] on input "Username" at bounding box center [246, 139] width 256 height 9
paste input "marcybuhisanTQ325"
type input "marcybuhisanTQ325"
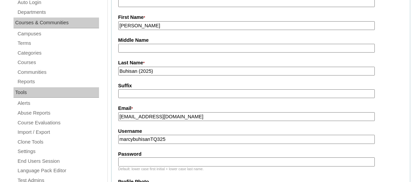
click at [150, 164] on input "Password" at bounding box center [246, 162] width 256 height 9
paste input "HG123456p"
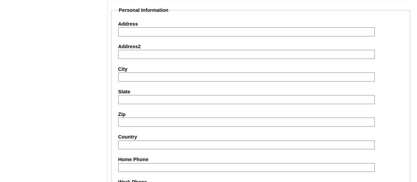
scroll to position [739, 0]
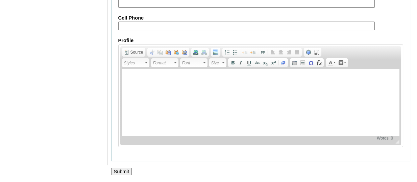
type input "HG123456p"
click at [120, 171] on input "Submit" at bounding box center [121, 171] width 21 height 7
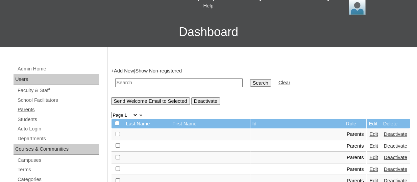
scroll to position [39, 0]
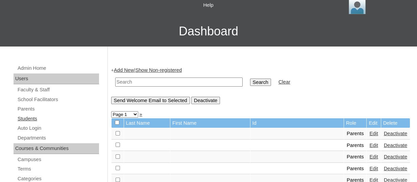
click at [33, 116] on link "Students" at bounding box center [58, 119] width 82 height 8
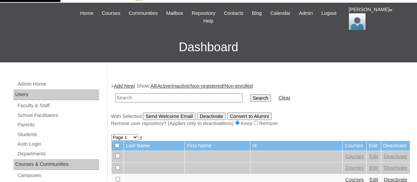
scroll to position [24, 0]
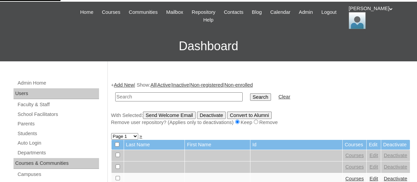
click at [131, 83] on link "Add New" at bounding box center [124, 84] width 20 height 5
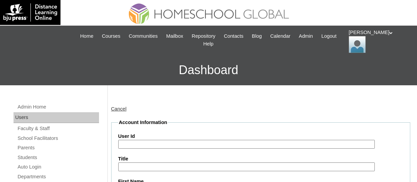
click at [146, 145] on input "User Id" at bounding box center [246, 144] width 256 height 9
paste input "TOUCHPH2025-MHS0101955"
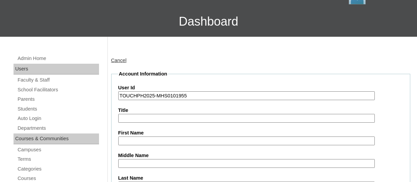
scroll to position [49, 0]
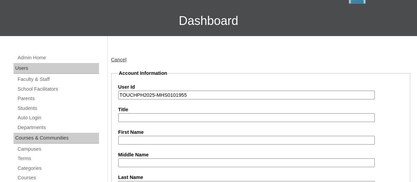
type input "TOUCHPH2025-MHS0101955"
click at [133, 140] on input "First Name" at bounding box center [246, 140] width 256 height 9
paste input "Mavienne Veera Kamilah Diola BUHISAN"
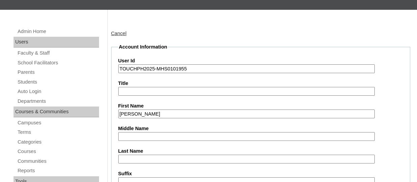
scroll to position [77, 0]
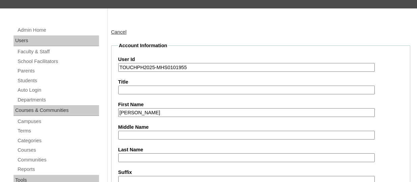
drag, startPoint x: 225, startPoint y: 112, endPoint x: 196, endPoint y: 112, distance: 28.7
click at [196, 112] on input "Mavienne Veera Kamilah Diola BUHISAN" at bounding box center [246, 112] width 256 height 9
type input "Mavienne Veera Kamilah Diola"
click at [134, 156] on input "Last Name" at bounding box center [246, 158] width 256 height 9
paste input "BUHISAN"
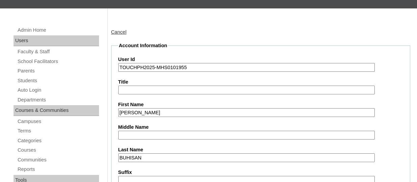
type input "BUHISAN"
click at [199, 112] on input "Mavienne Veera Kamilah Diola" at bounding box center [246, 112] width 256 height 9
type input "Mavienne Veera Kamilah"
click at [136, 132] on input "Middle Name" at bounding box center [246, 135] width 256 height 9
type input "Diola"
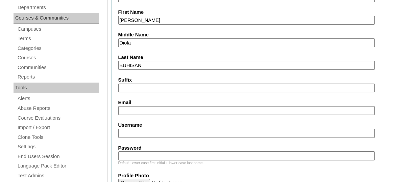
scroll to position [171, 0]
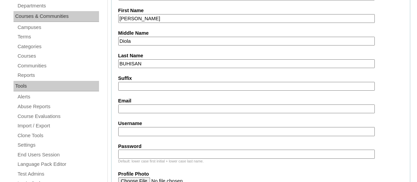
click at [160, 110] on input "Email" at bounding box center [246, 109] width 256 height 9
paste input "dit.diola@yahoo.com"
type input "dit.diola@yahoo.com"
click at [139, 132] on input "Username" at bounding box center [246, 131] width 256 height 9
paste input "mavienneveerabuhisanTQ325"
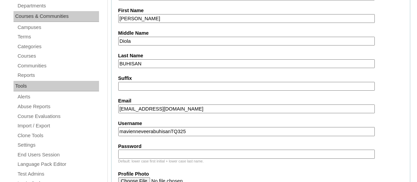
type input "mavienneveerabuhisanTQ325"
click at [160, 151] on input "Password" at bounding box center [246, 154] width 256 height 9
paste input "HG123456s"
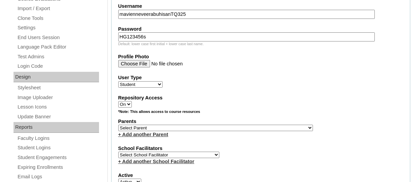
scroll to position [385, 0]
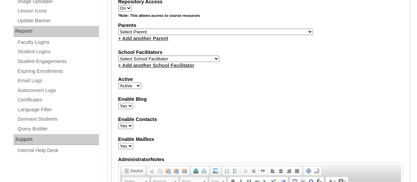
type input "HG123456s"
click at [158, 34] on select "Select Parent , , , , , , , , , , , , , , , , , , , , , , , , , , , , , , , , ,…" at bounding box center [215, 32] width 195 height 6
click at [118, 30] on select "Select Parent , , , , , , , , , , , , , , , , , , , , , , , , , , , , , , , , ,…" at bounding box center [215, 32] width 195 height 6
click at [180, 34] on select "Select Parent , , , , , , , , , , , , , , , , , , , , , , , , , , , , , , , , ,…" at bounding box center [215, 32] width 195 height 6
select select "44156"
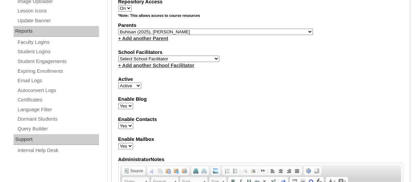
click at [118, 30] on select "Select Parent , , , , , , , , , , , , , , , , , , , , , , , , , , , , , , , , ,…" at bounding box center [215, 32] width 195 height 6
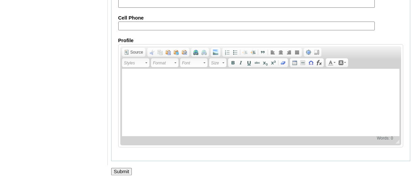
scroll to position [861, 0]
click at [120, 170] on input "Submit" at bounding box center [121, 171] width 21 height 7
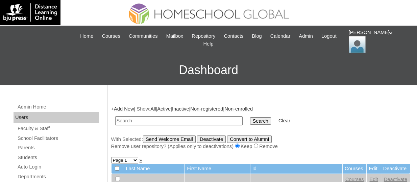
paste input "TOUCHPH2025-MHS0101955"
type input "TOUCHPH2025-MHS0101955"
click at [250, 118] on input "Search" at bounding box center [260, 121] width 21 height 7
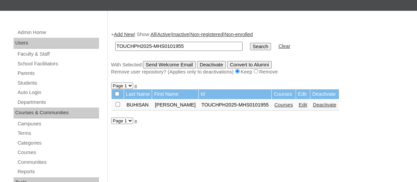
scroll to position [77, 0]
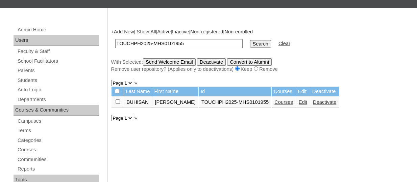
click at [293, 104] on link "Courses" at bounding box center [283, 102] width 19 height 5
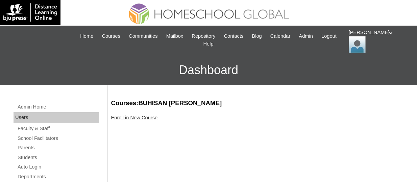
click at [149, 118] on link "Enroll in New Course" at bounding box center [134, 117] width 47 height 5
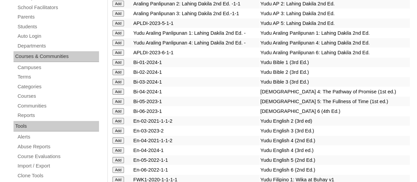
scroll to position [1980, 0]
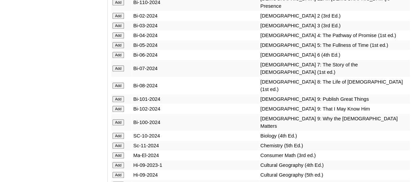
click at [123, 19] on input "Add" at bounding box center [118, 16] width 12 height 6
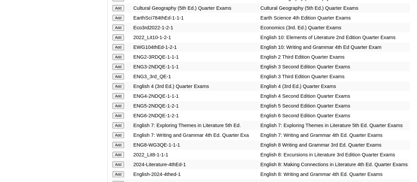
scroll to position [2195, 0]
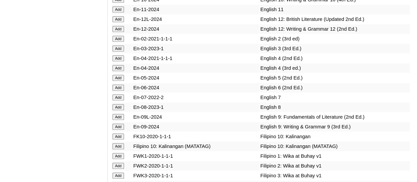
click at [120, 42] on input "Add" at bounding box center [118, 39] width 12 height 6
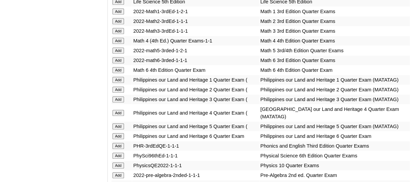
scroll to position [2702, 0]
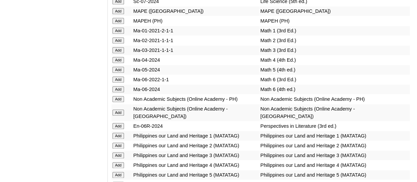
click at [123, 44] on input "Add" at bounding box center [118, 40] width 12 height 6
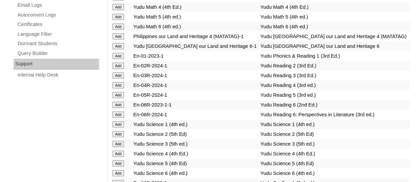
scroll to position [2950, 0]
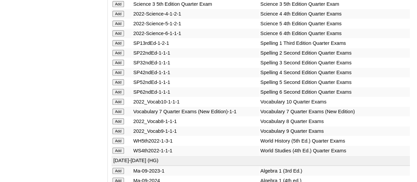
scroll to position [3009, 0]
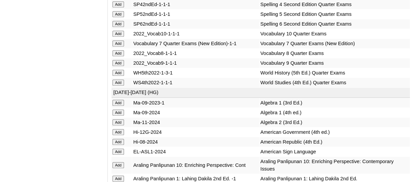
scroll to position [3106, 0]
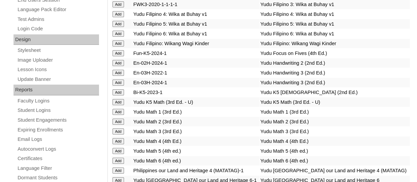
scroll to position [2488, 0]
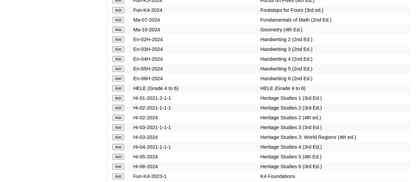
click at [122, 43] on input "Add" at bounding box center [118, 39] width 12 height 6
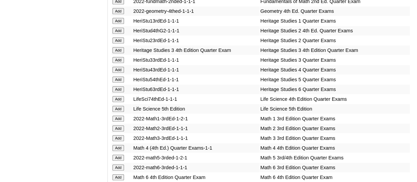
scroll to position [2556, 0]
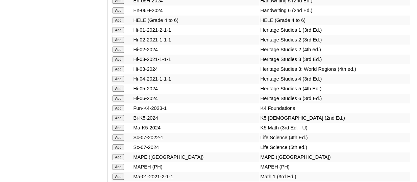
click at [120, 53] on input "Add" at bounding box center [118, 50] width 12 height 6
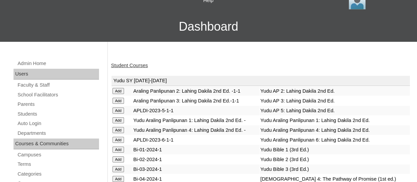
scroll to position [45, 0]
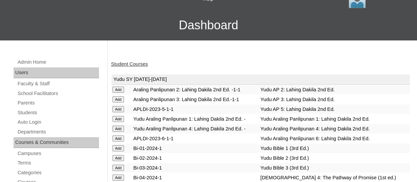
click at [144, 63] on link "Student Courses" at bounding box center [129, 63] width 37 height 5
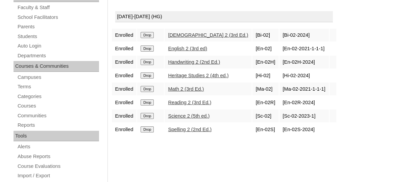
scroll to position [34, 0]
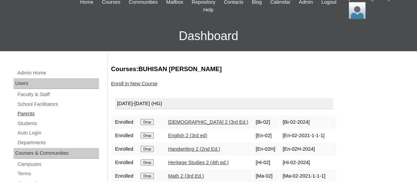
click at [24, 112] on link "Parents" at bounding box center [58, 114] width 82 height 8
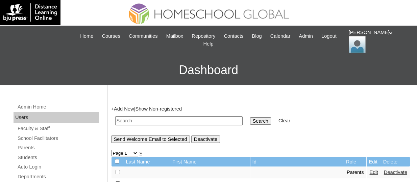
click at [145, 121] on input "text" at bounding box center [178, 121] width 127 height 9
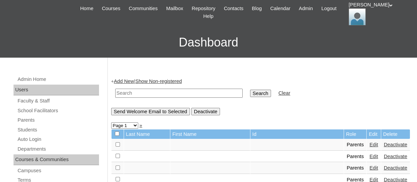
scroll to position [24, 0]
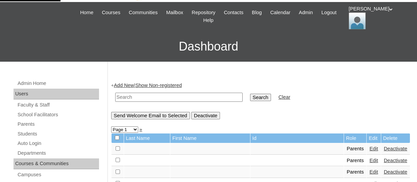
paste input "[EMAIL_ADDRESS][DOMAIN_NAME]"
type input "[EMAIL_ADDRESS][DOMAIN_NAME]"
click at [131, 83] on link "Add New" at bounding box center [124, 85] width 20 height 5
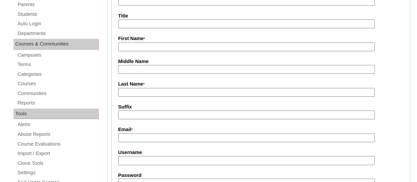
scroll to position [146, 0]
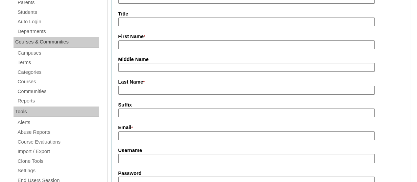
click at [139, 133] on input "Email *" at bounding box center [246, 136] width 256 height 9
paste input "[EMAIL_ADDRESS][DOMAIN_NAME]"
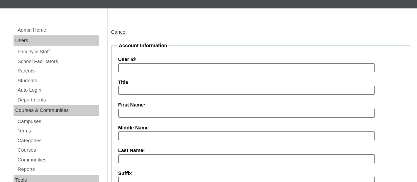
scroll to position [76, 0]
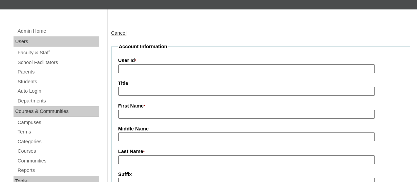
type input "[EMAIL_ADDRESS][DOMAIN_NAME]"
click at [141, 91] on input "Title" at bounding box center [246, 91] width 256 height 9
click at [133, 68] on input "User Id *" at bounding box center [246, 69] width 256 height 9
paste input "TOUCHPH2025-MHS0101960"
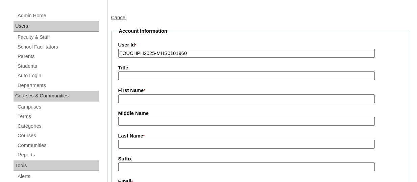
scroll to position [93, 0]
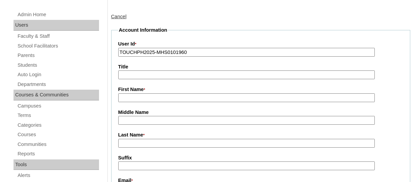
type input "TOUCHPH2025-MHS0101960"
click at [135, 92] on label "First Name *" at bounding box center [260, 89] width 285 height 7
click at [135, 94] on input "First Name *" at bounding box center [246, 98] width 256 height 9
click at [135, 95] on input "First Name *" at bounding box center [246, 98] width 256 height 9
